Goal: Check status: Check status

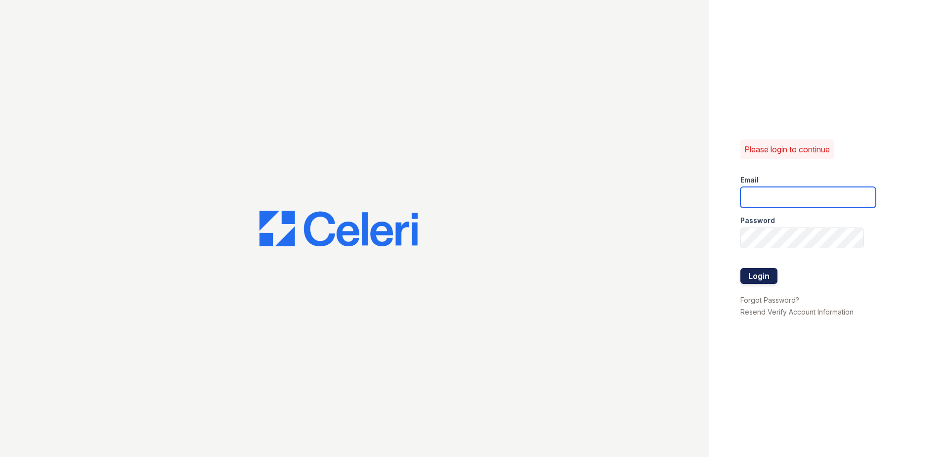
type input "[EMAIL_ADDRESS][DOMAIN_NAME]"
click at [765, 279] on button "Login" at bounding box center [759, 276] width 37 height 16
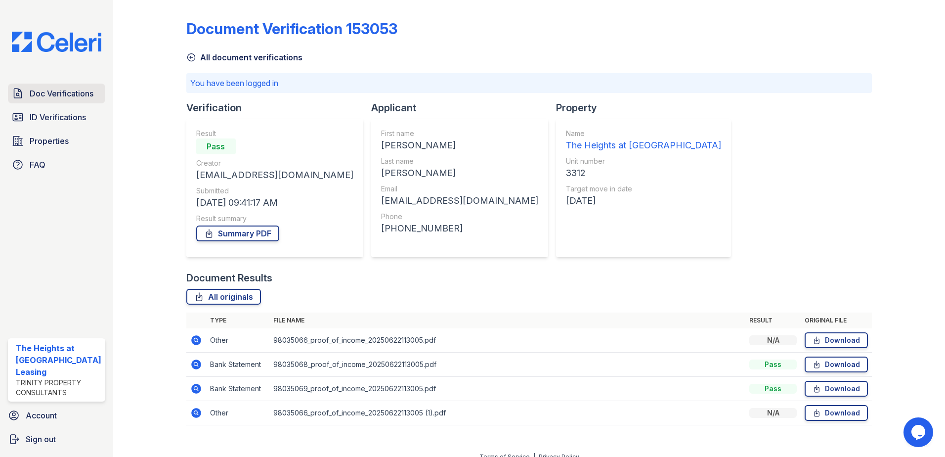
click at [61, 88] on span "Doc Verifications" at bounding box center [62, 94] width 64 height 12
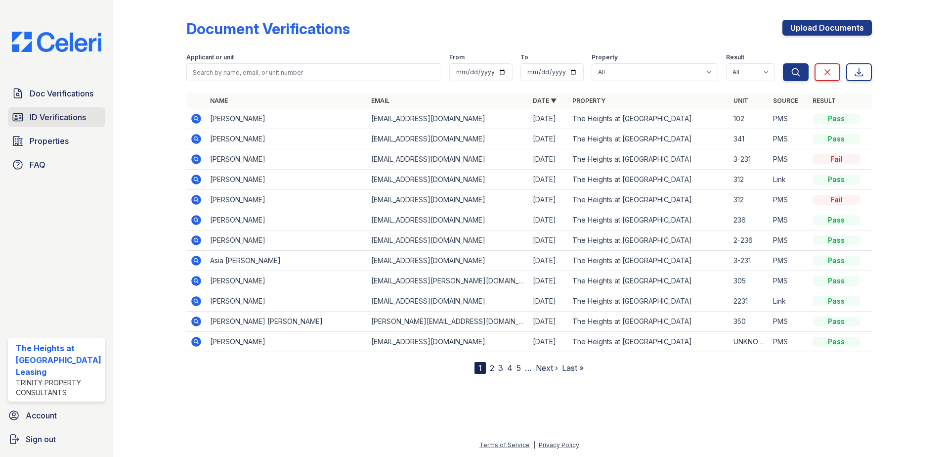
click at [66, 120] on span "ID Verifications" at bounding box center [58, 117] width 56 height 12
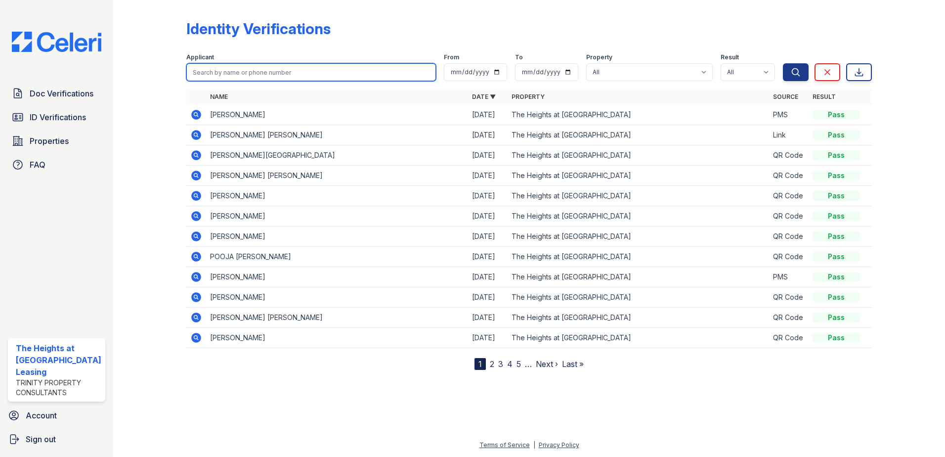
click at [267, 69] on input "search" at bounding box center [311, 72] width 250 height 18
type input "morello"
click at [783, 63] on button "Search" at bounding box center [796, 72] width 26 height 18
